Goal: Task Accomplishment & Management: Manage account settings

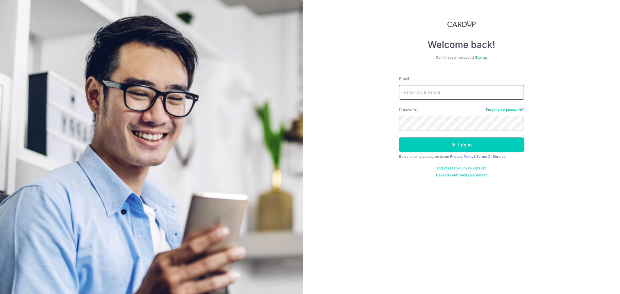
type input "[EMAIL_ADDRESS][DOMAIN_NAME]"
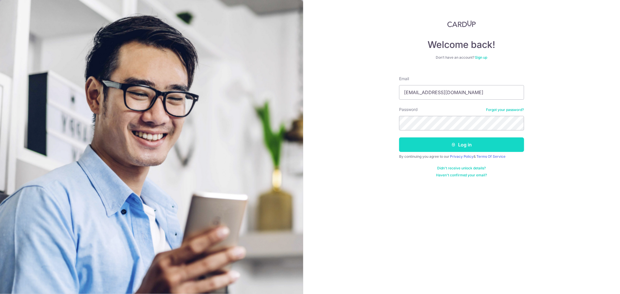
click at [461, 143] on button "Log in" at bounding box center [461, 144] width 125 height 15
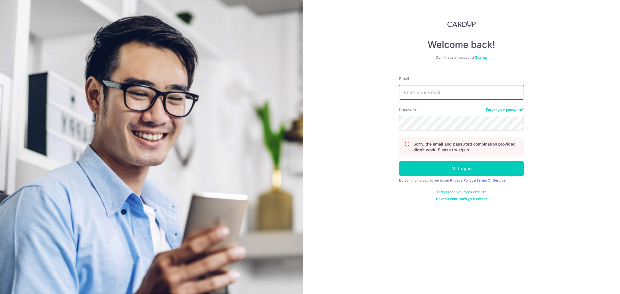
click at [416, 91] on input "Email" at bounding box center [461, 92] width 125 height 15
type input "[EMAIL_ADDRESS][DOMAIN_NAME]"
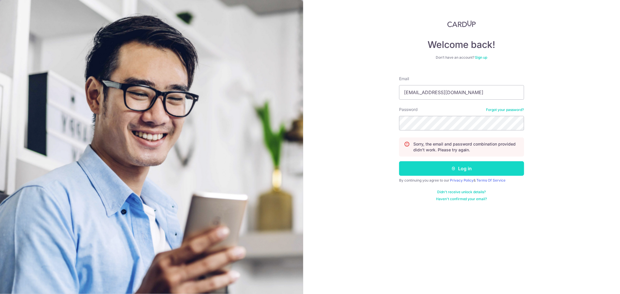
click at [477, 169] on button "Log in" at bounding box center [461, 168] width 125 height 15
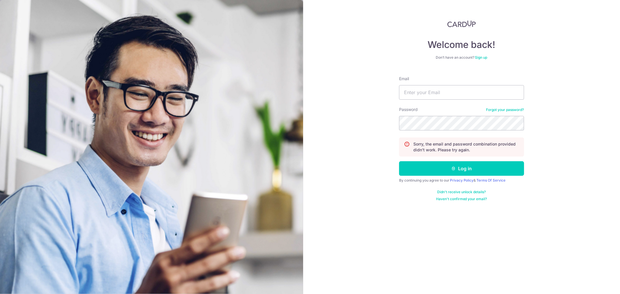
click at [511, 108] on link "Forgot your password?" at bounding box center [505, 109] width 38 height 5
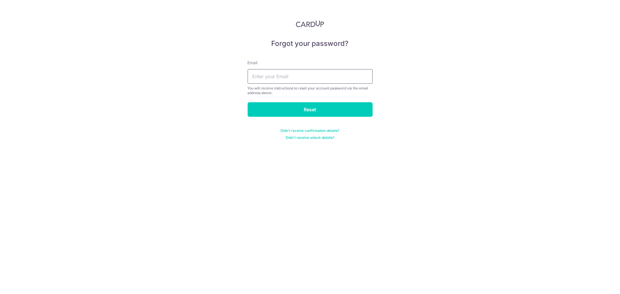
click at [309, 80] on input "text" at bounding box center [310, 76] width 125 height 15
type input "[EMAIL_ADDRESS][DOMAIN_NAME]"
click at [315, 110] on input "Reset" at bounding box center [310, 109] width 125 height 15
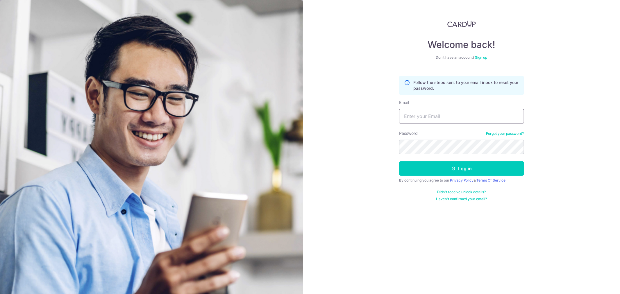
click at [433, 115] on input "Email" at bounding box center [461, 116] width 125 height 15
type input "gemerald4200@gmail.com"
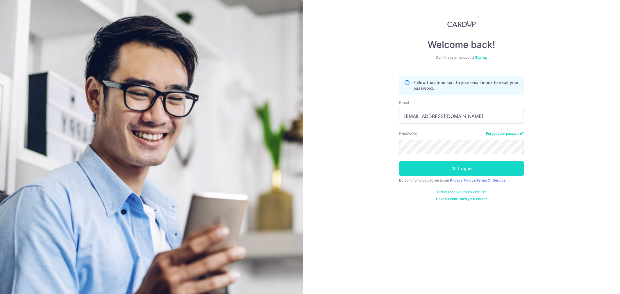
click at [459, 166] on button "Log in" at bounding box center [461, 168] width 125 height 15
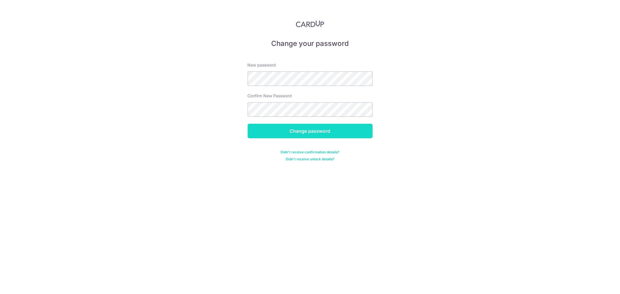
click at [324, 129] on input "Change password" at bounding box center [310, 131] width 125 height 15
